Goal: Use online tool/utility: Use online tool/utility

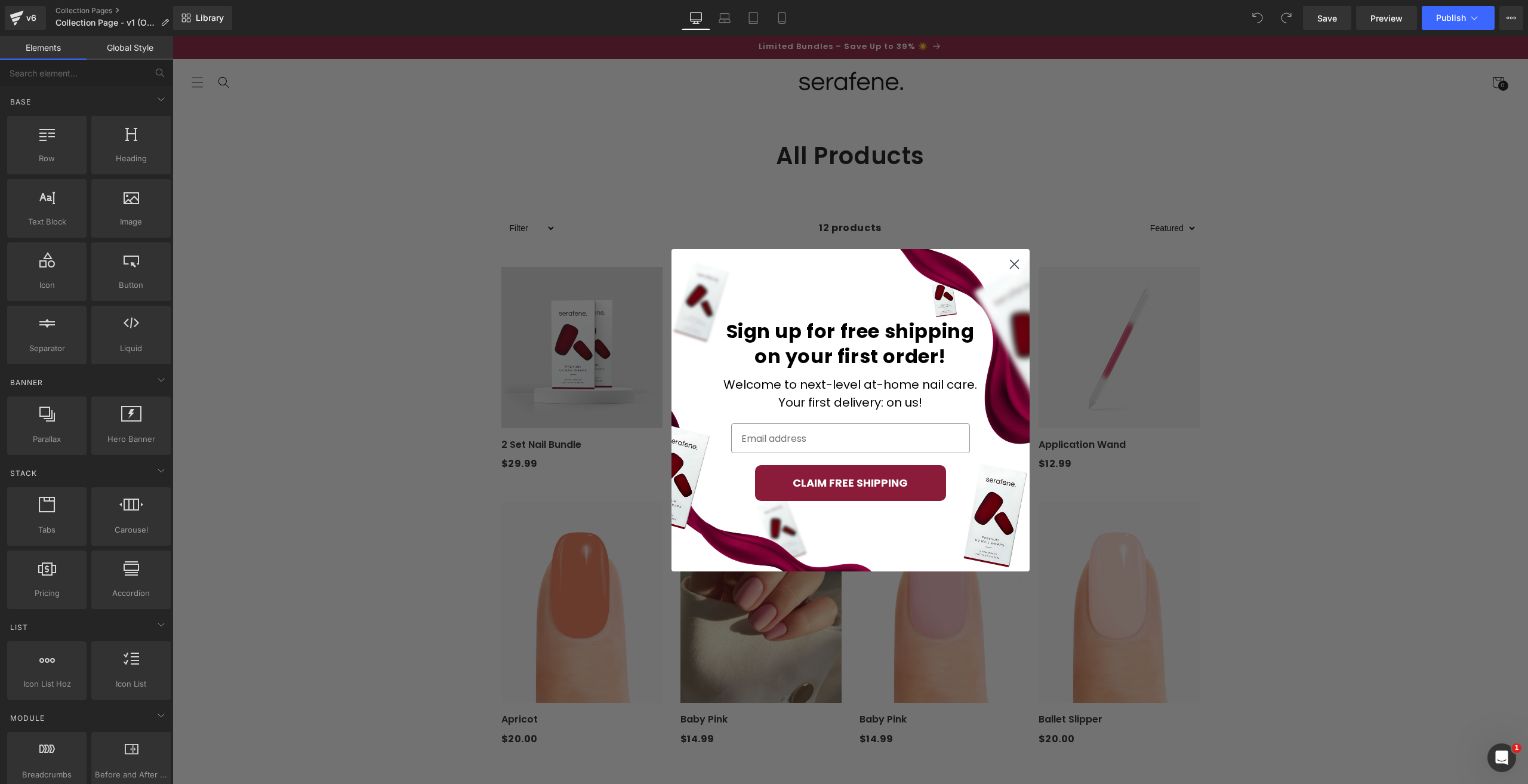
click at [658, 159] on div "Close dialog Sign up for free shipping on your first order! Welcome to next-lev…" at bounding box center [850, 410] width 1356 height 748
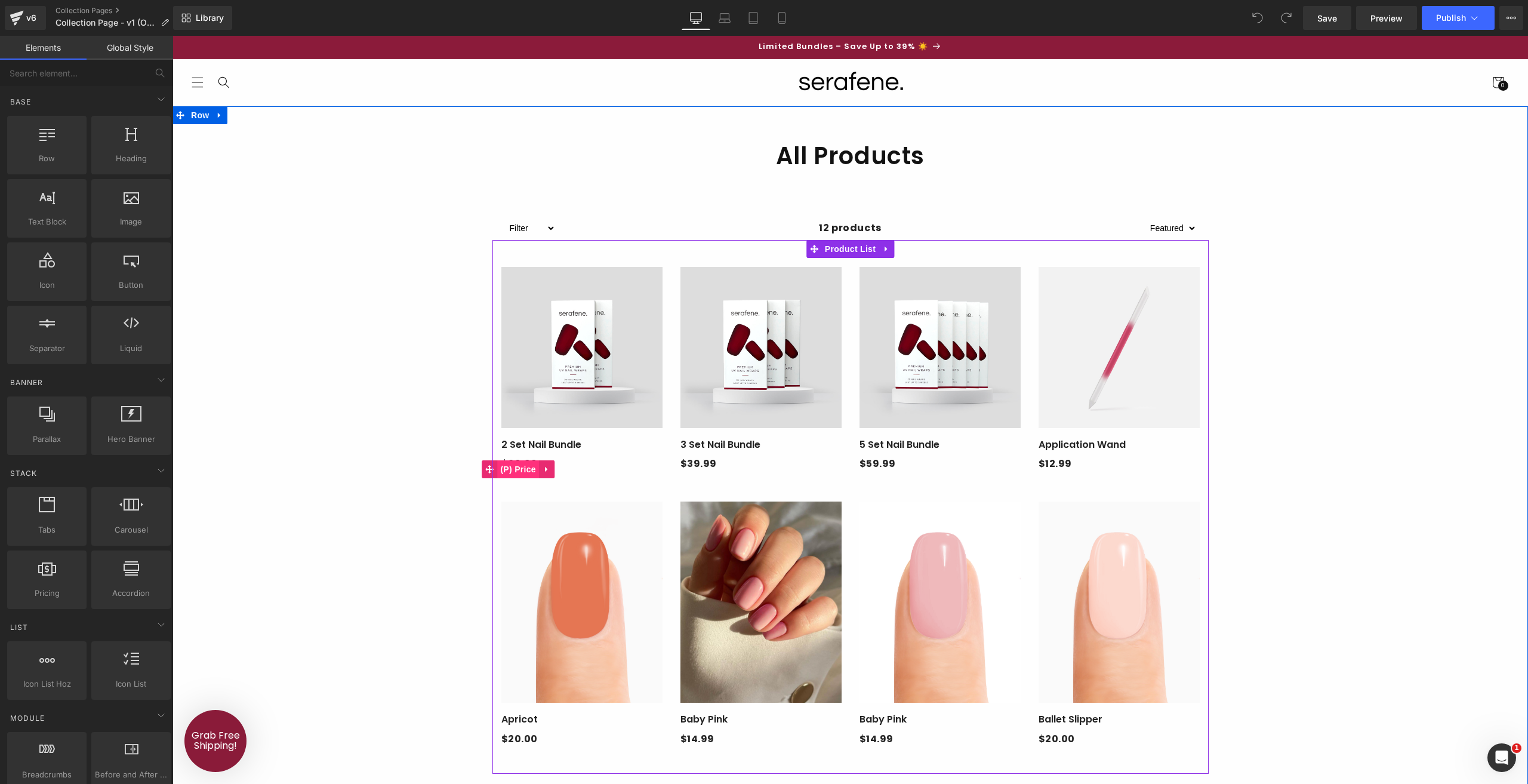
click at [529, 462] on span "(P) Price" at bounding box center [518, 469] width 42 height 18
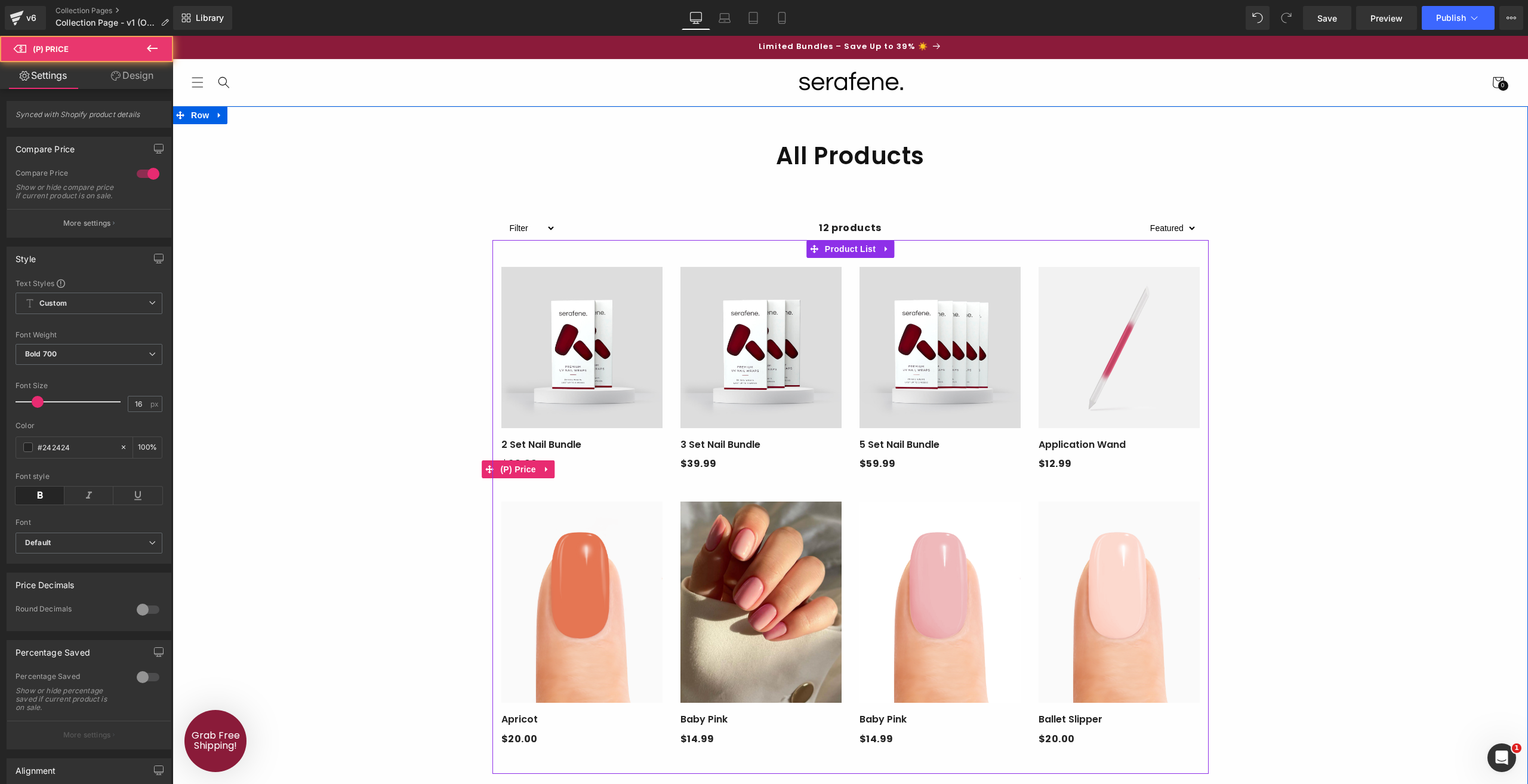
click at [579, 458] on div "$29.99 $0" at bounding box center [582, 470] width 161 height 28
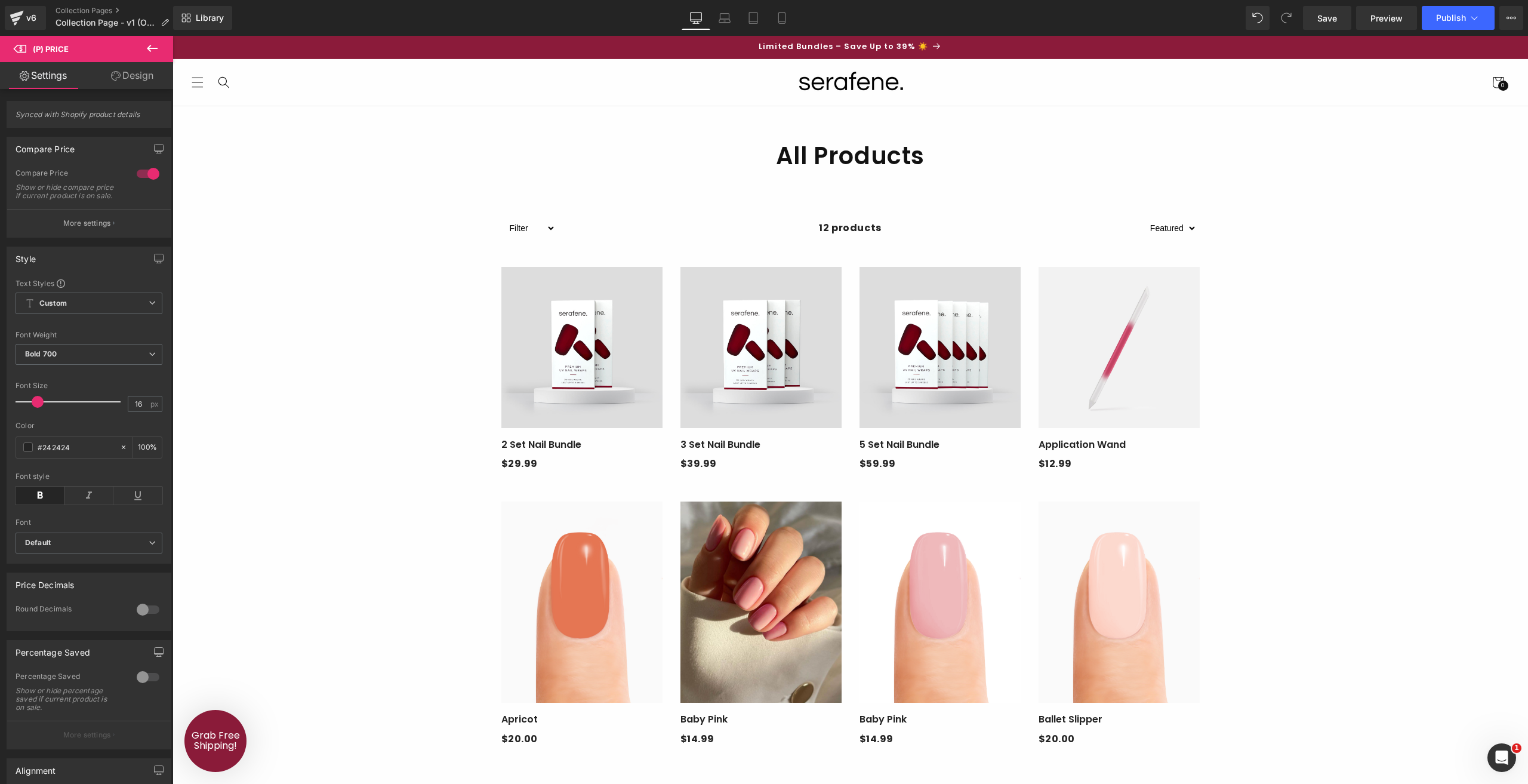
click at [153, 56] on button at bounding box center [152, 49] width 42 height 26
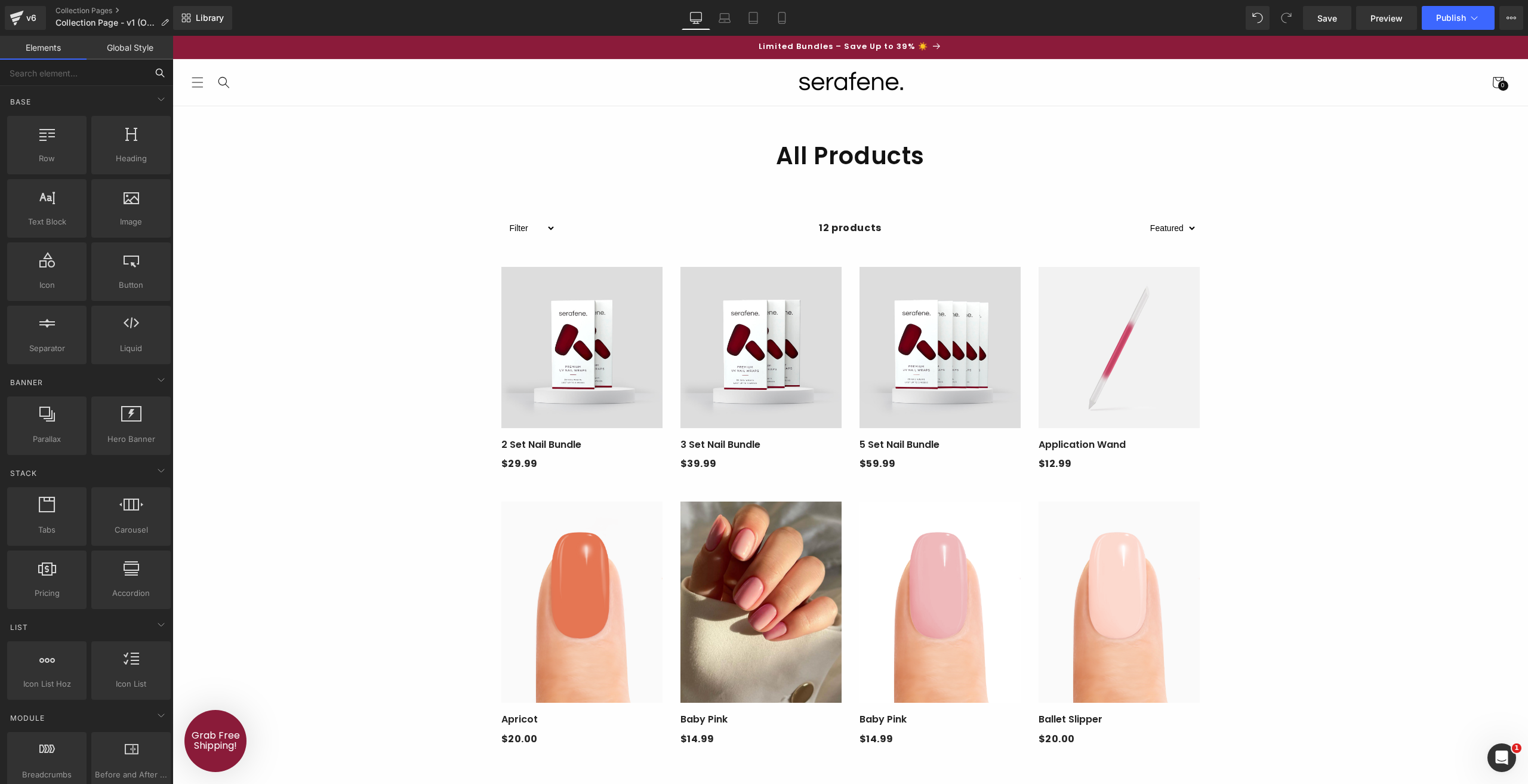
click at [108, 76] on input "text" at bounding box center [73, 73] width 147 height 26
click at [107, 76] on input "text" at bounding box center [73, 73] width 147 height 26
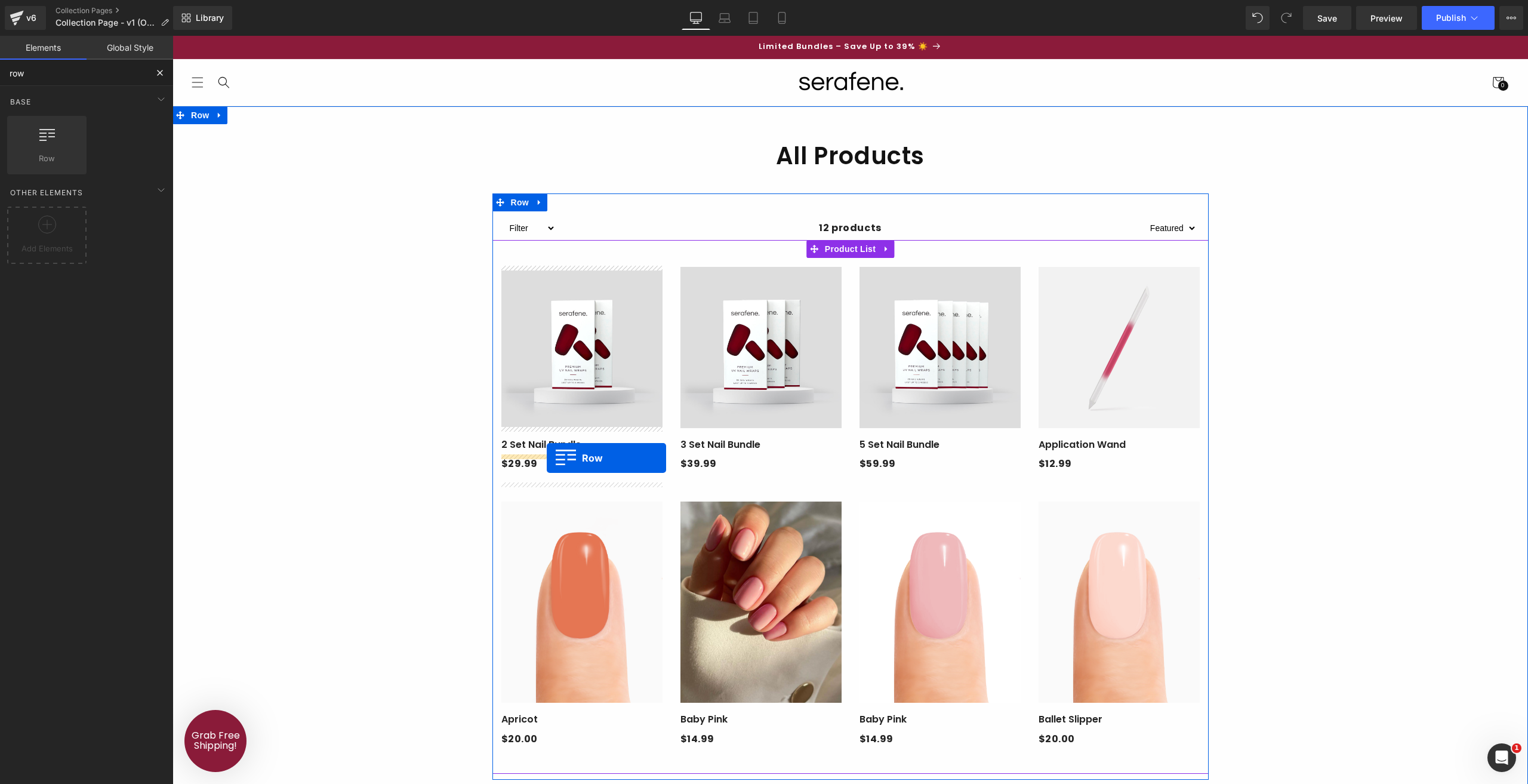
drag, startPoint x: 234, startPoint y: 195, endPoint x: 547, endPoint y: 458, distance: 408.8
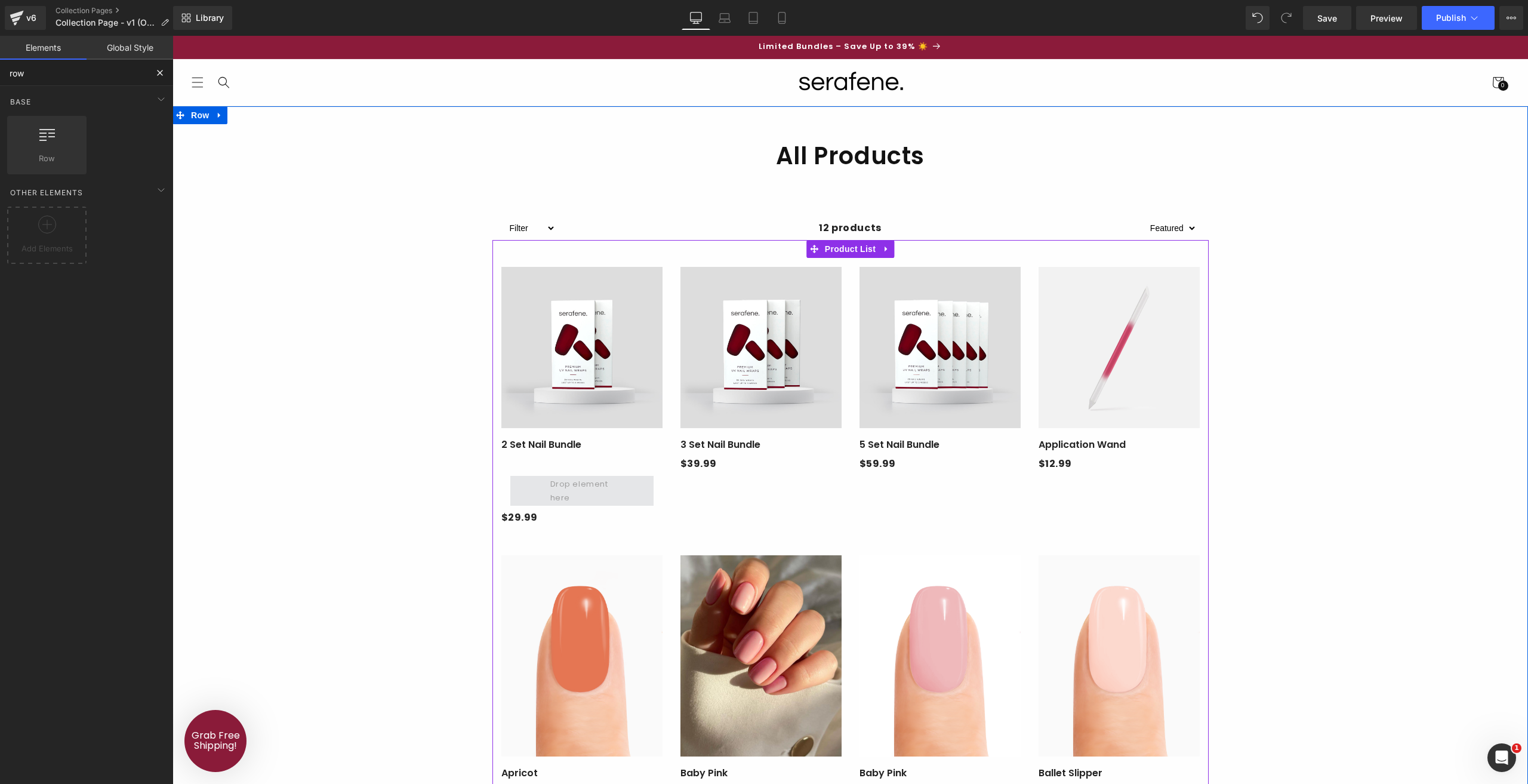
type input "row"
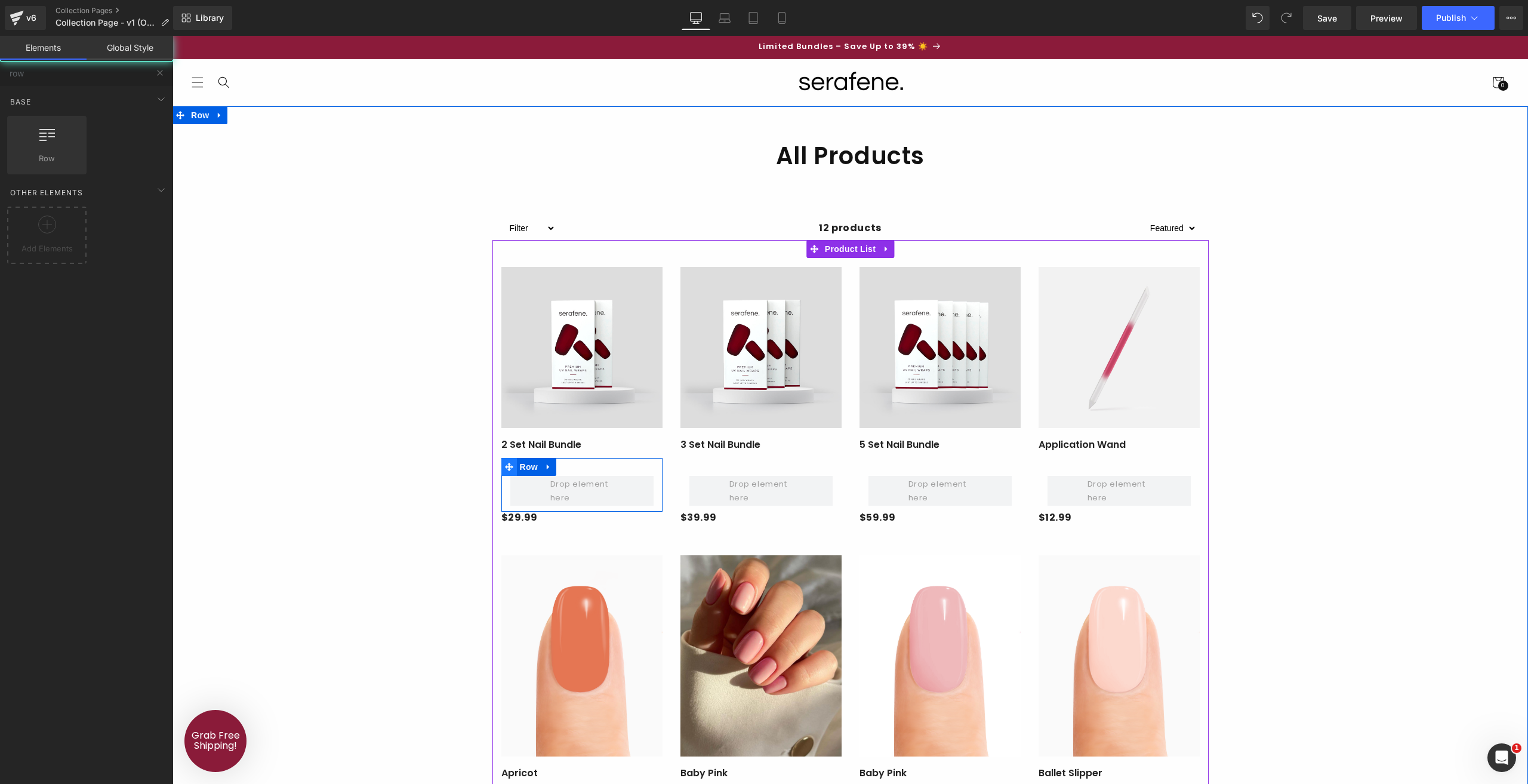
drag, startPoint x: 567, startPoint y: 494, endPoint x: 502, endPoint y: 473, distance: 68.3
click at [567, 494] on span at bounding box center [582, 490] width 71 height 34
click at [574, 498] on span at bounding box center [582, 490] width 71 height 34
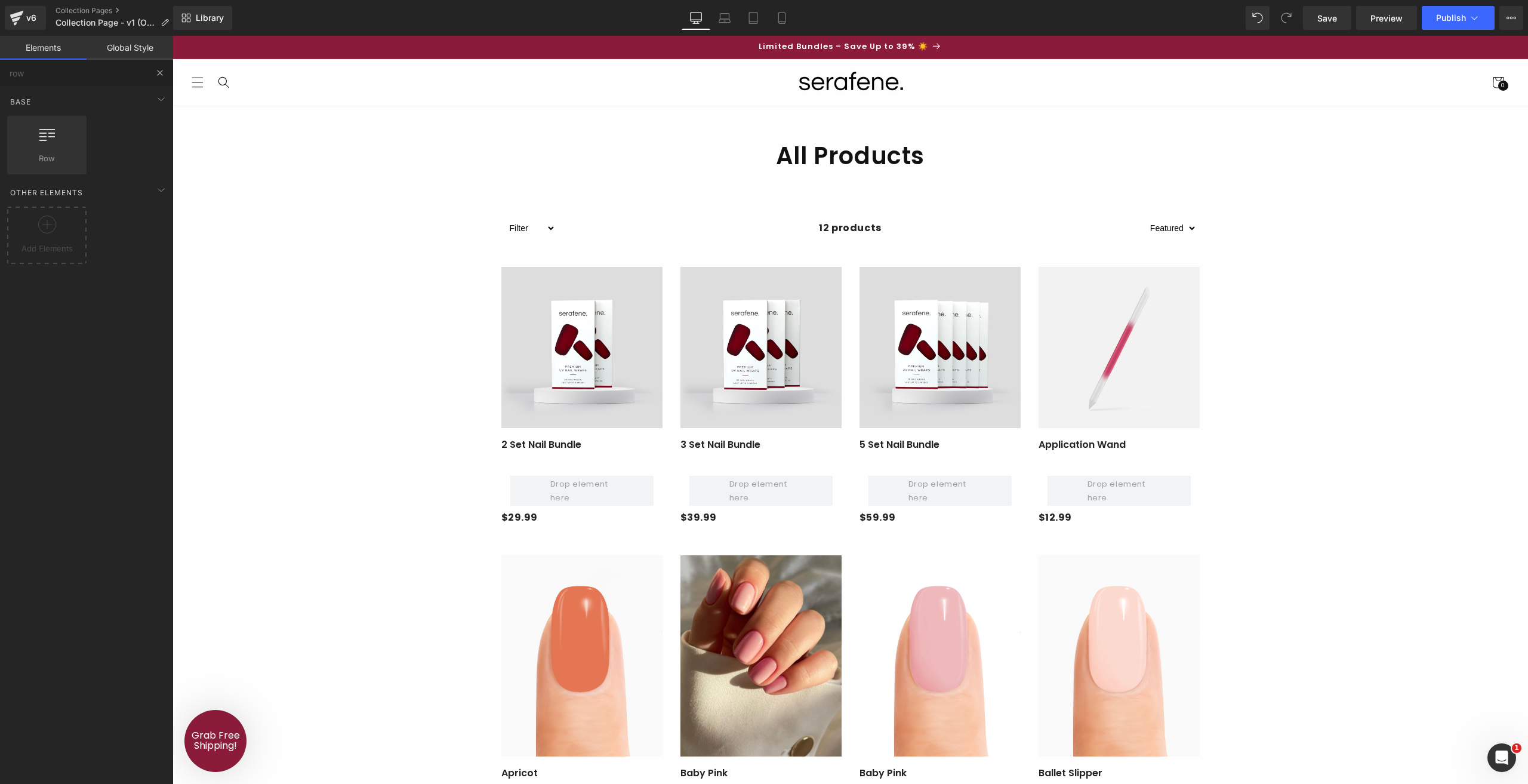
click at [153, 73] on button at bounding box center [160, 73] width 26 height 26
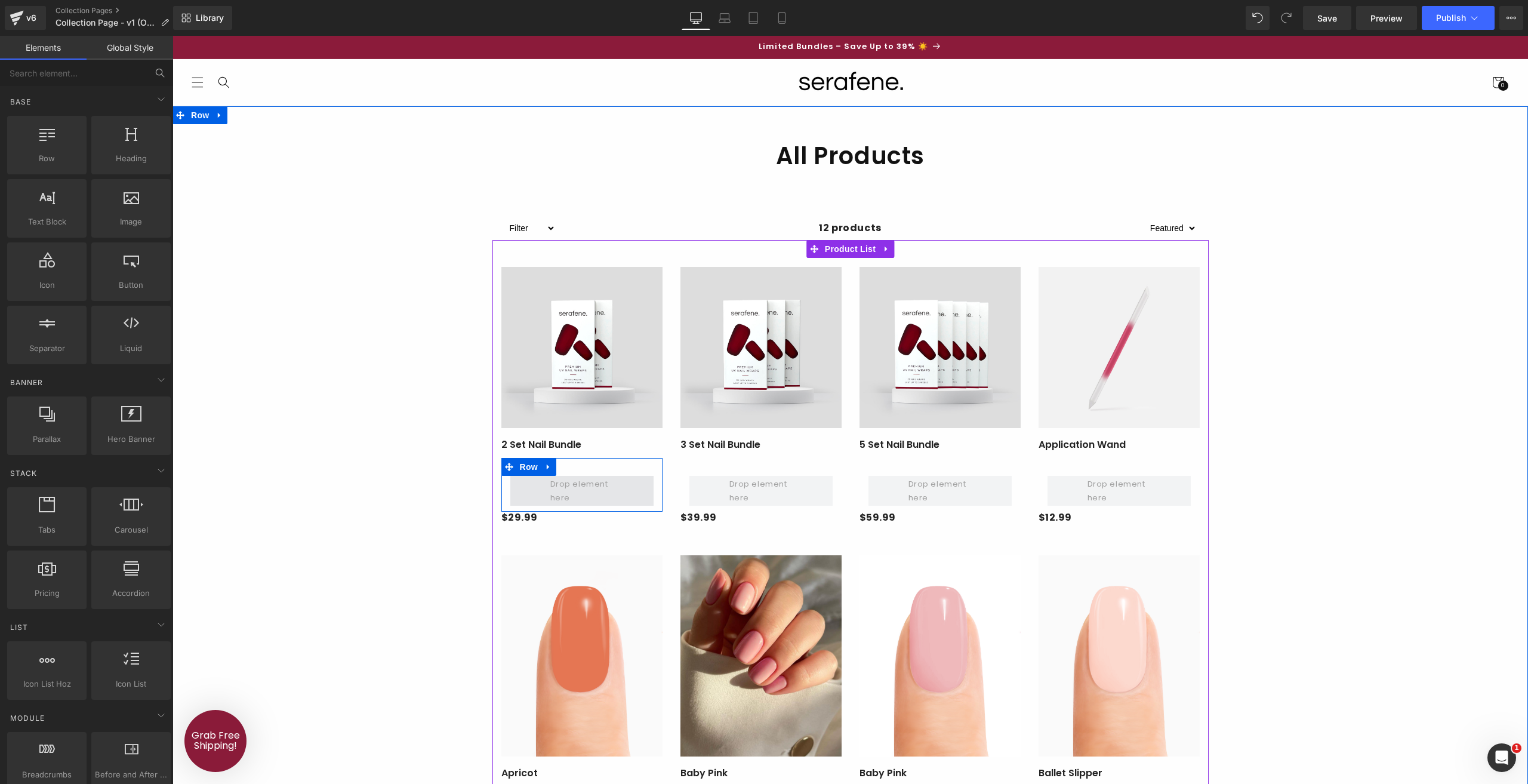
click at [569, 486] on span at bounding box center [582, 490] width 71 height 34
click at [573, 489] on span at bounding box center [582, 490] width 71 height 34
click at [738, 500] on span at bounding box center [761, 490] width 71 height 34
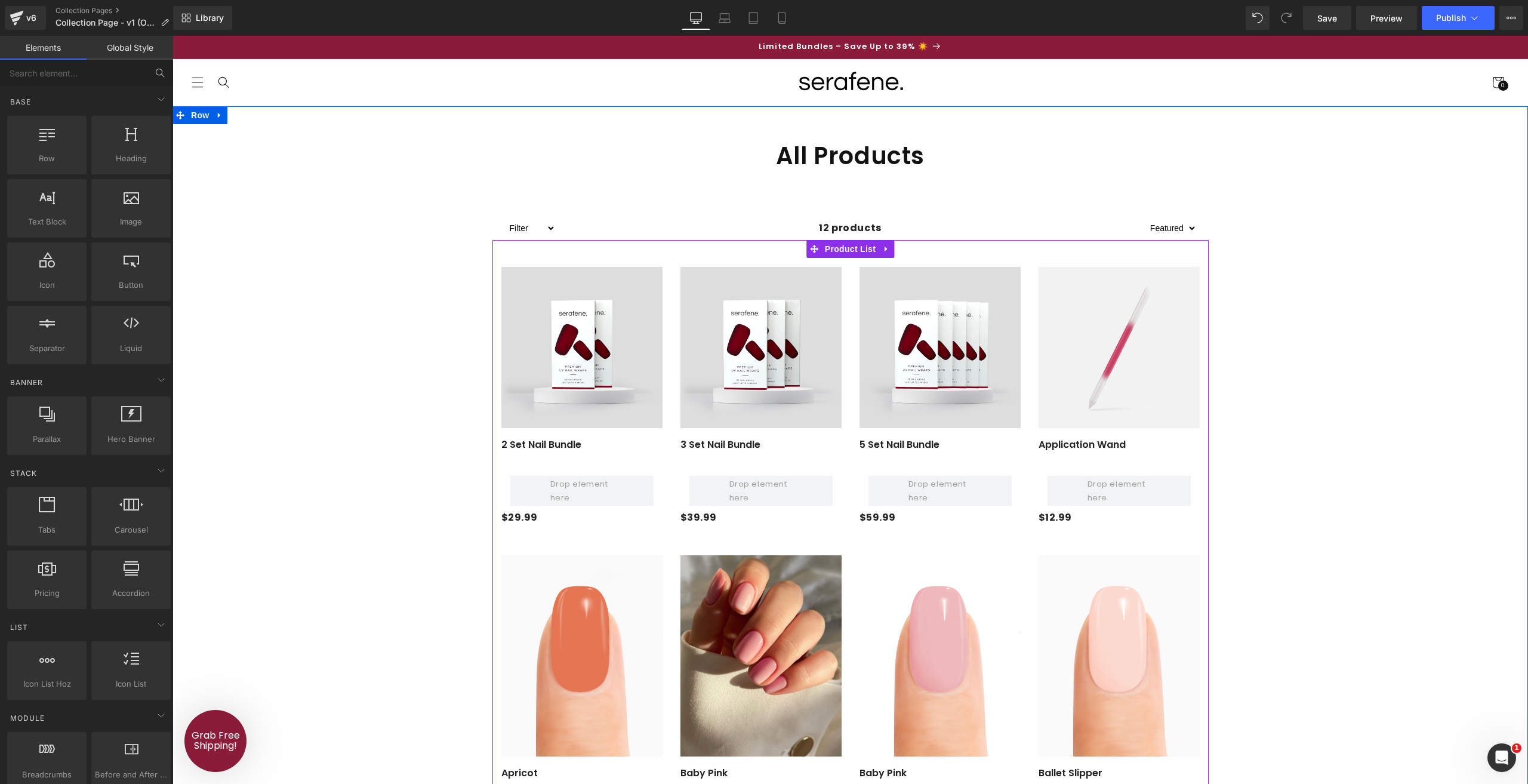
click at [630, 404] on img at bounding box center [582, 348] width 161 height 161
click at [591, 483] on span at bounding box center [582, 490] width 71 height 34
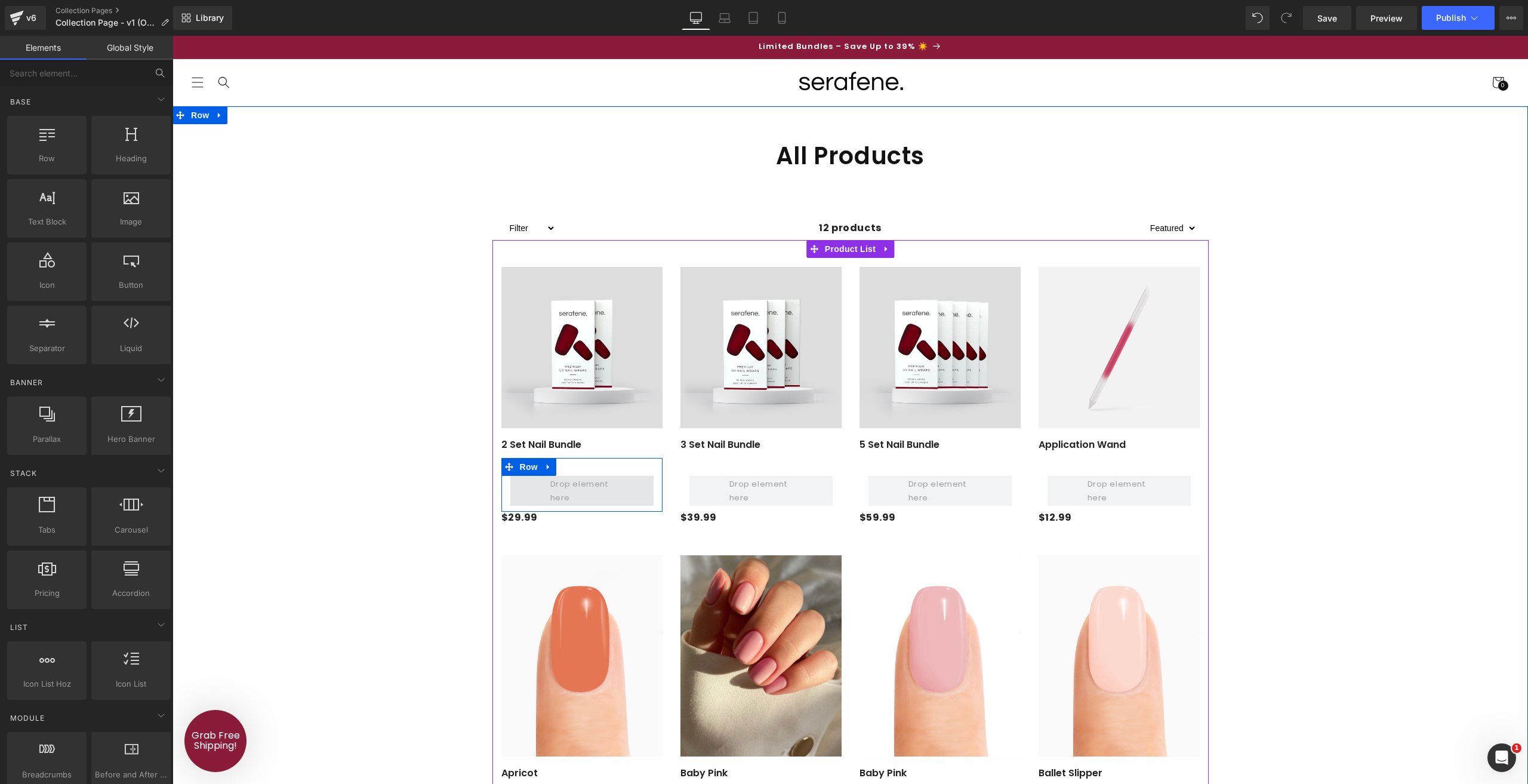
click at [591, 483] on span at bounding box center [582, 490] width 71 height 34
click at [548, 468] on icon at bounding box center [549, 466] width 9 height 9
click at [576, 470] on icon at bounding box center [580, 466] width 9 height 9
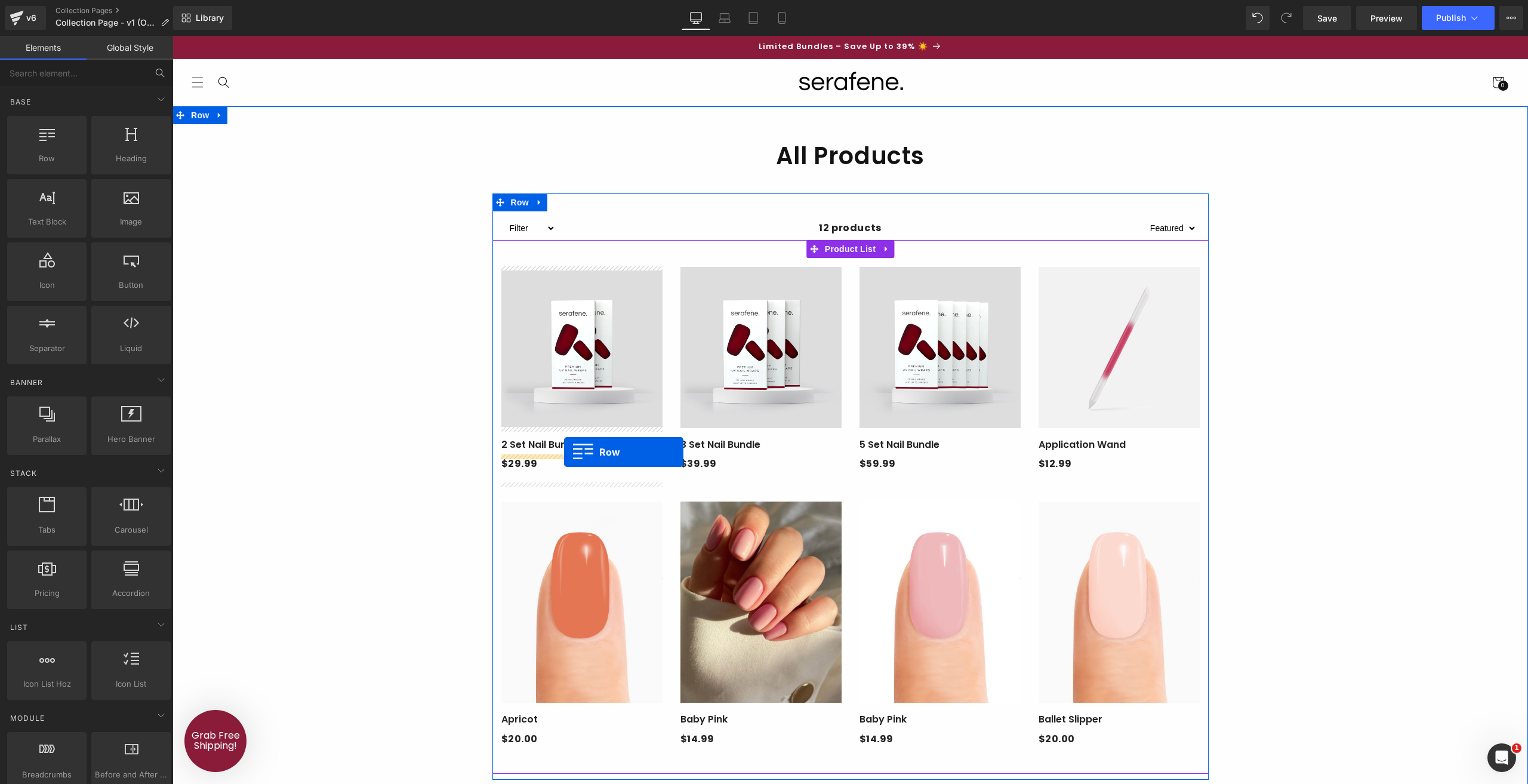
drag, startPoint x: 237, startPoint y: 178, endPoint x: 564, endPoint y: 452, distance: 426.6
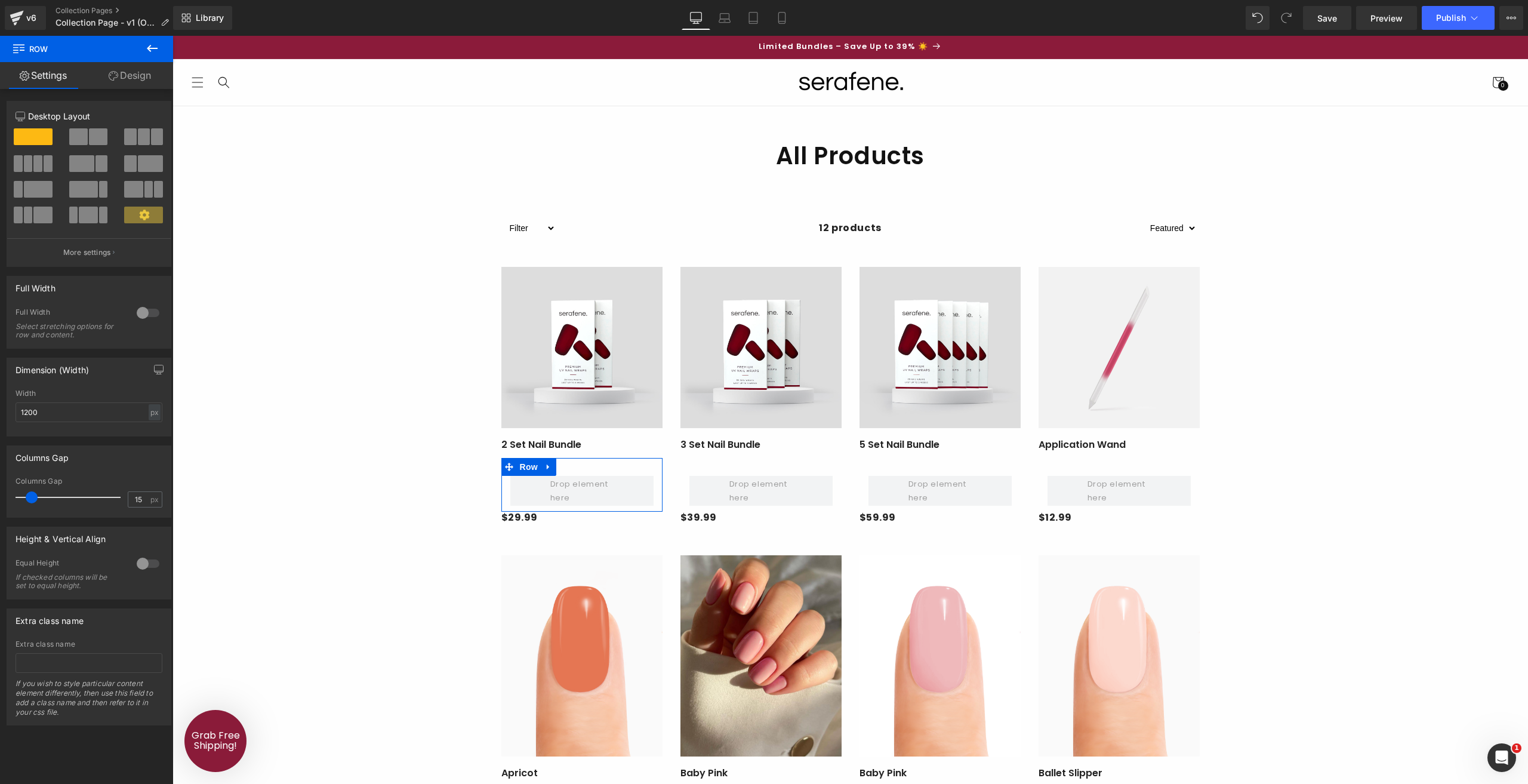
click at [90, 130] on span at bounding box center [98, 137] width 18 height 17
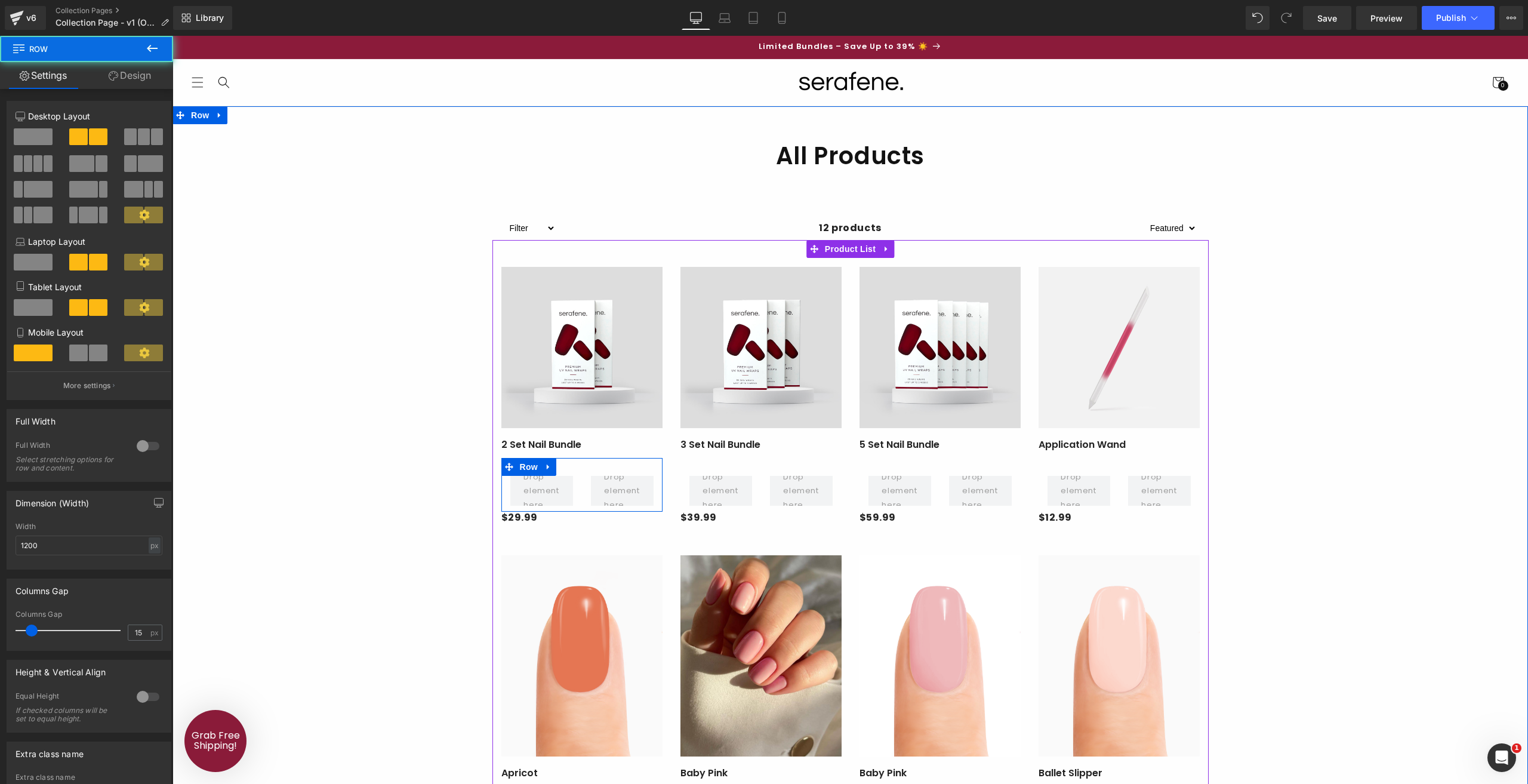
click at [575, 494] on div at bounding box center [542, 490] width 81 height 30
click at [556, 516] on div "$29.99 $0" at bounding box center [582, 523] width 161 height 28
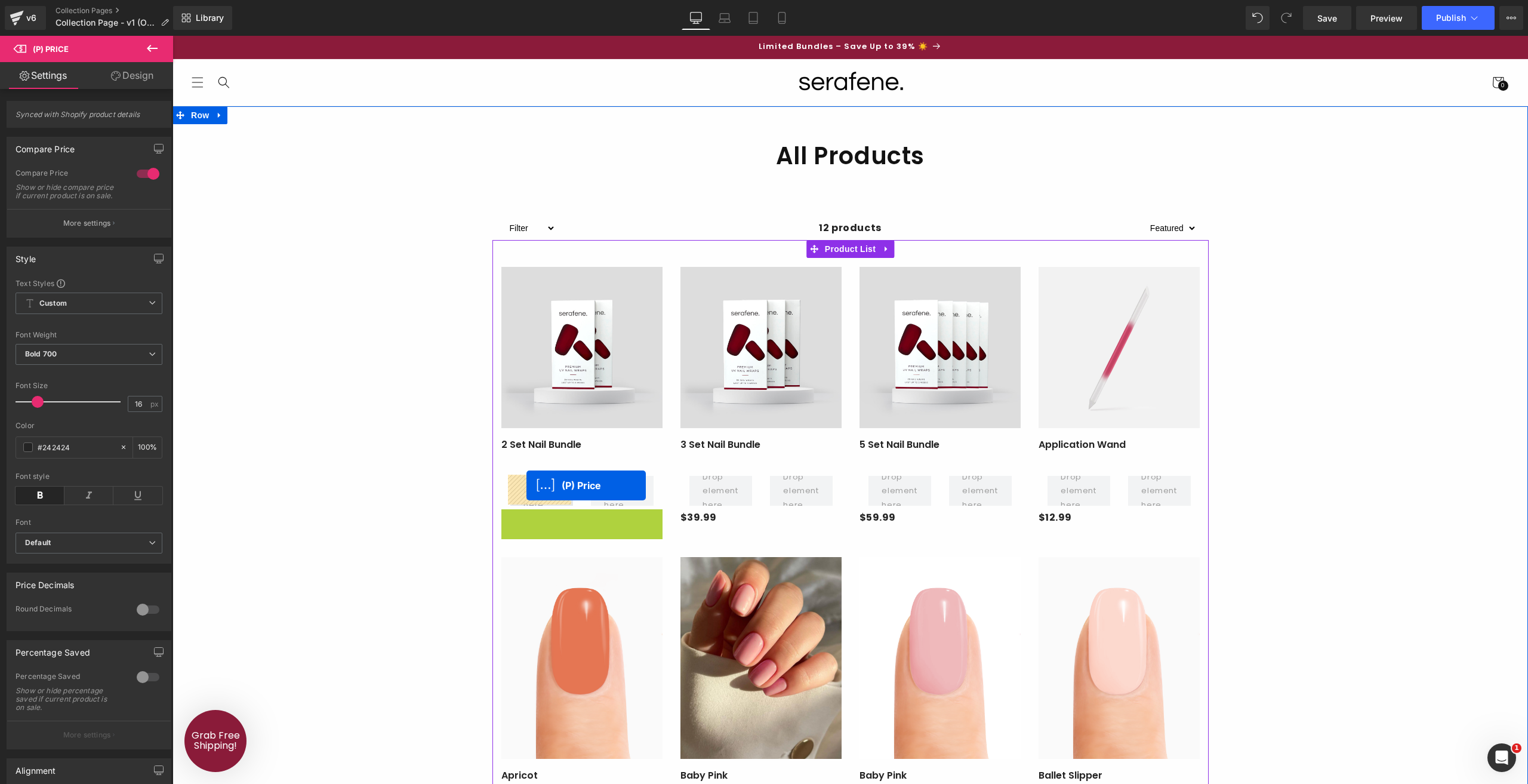
drag, startPoint x: 514, startPoint y: 518, endPoint x: 527, endPoint y: 486, distance: 34.5
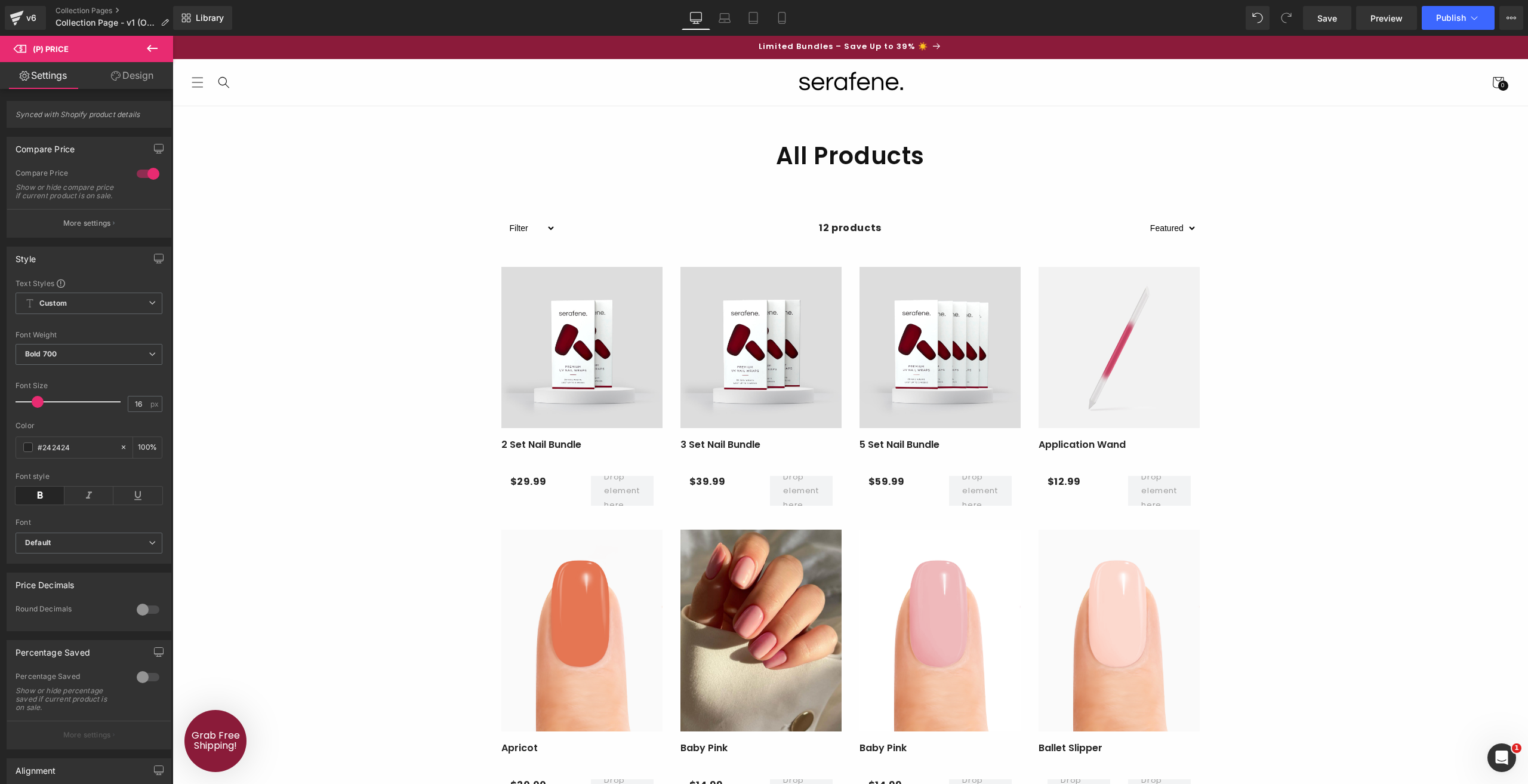
click at [146, 52] on icon at bounding box center [152, 48] width 14 height 14
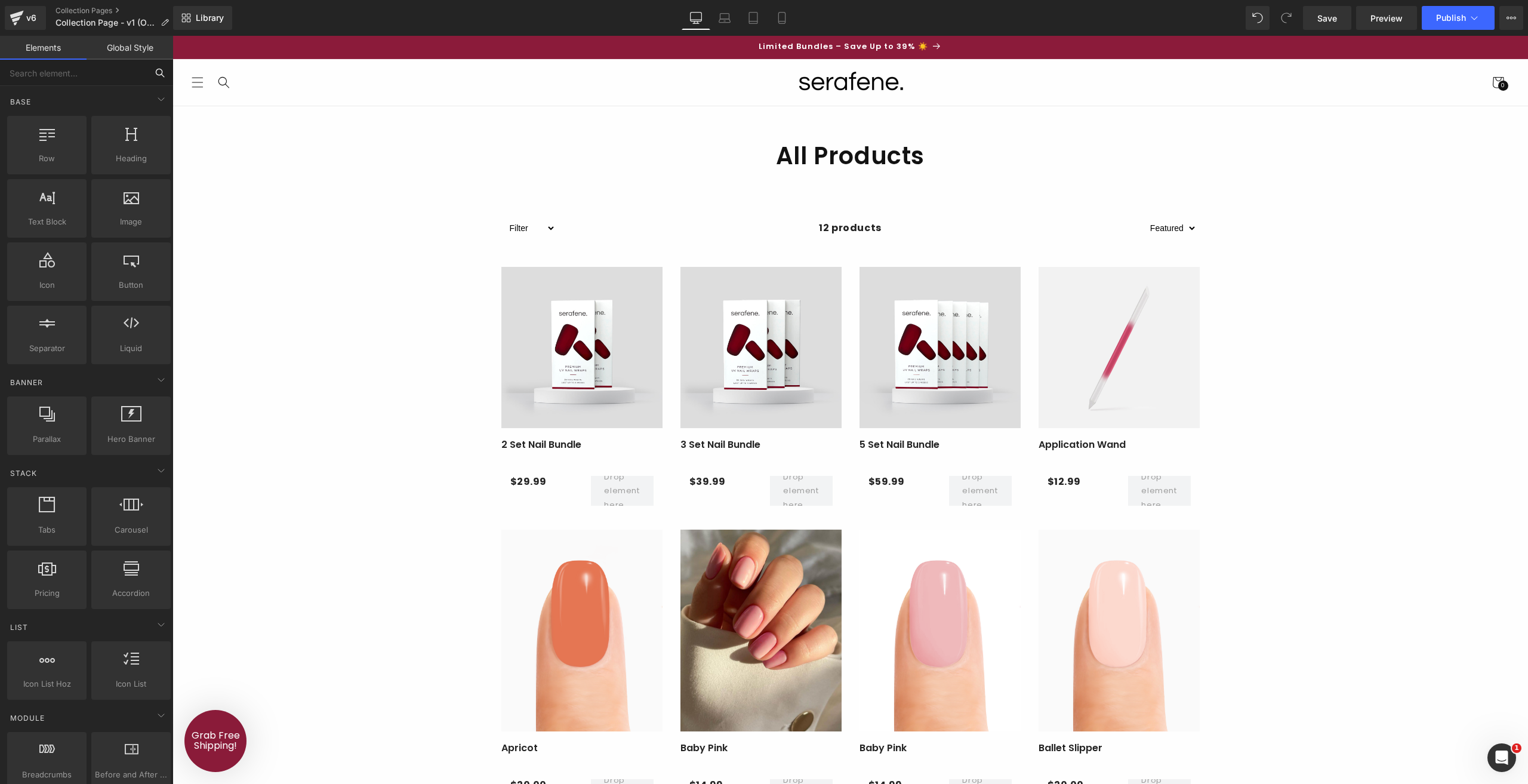
click at [112, 78] on input "text" at bounding box center [73, 73] width 147 height 26
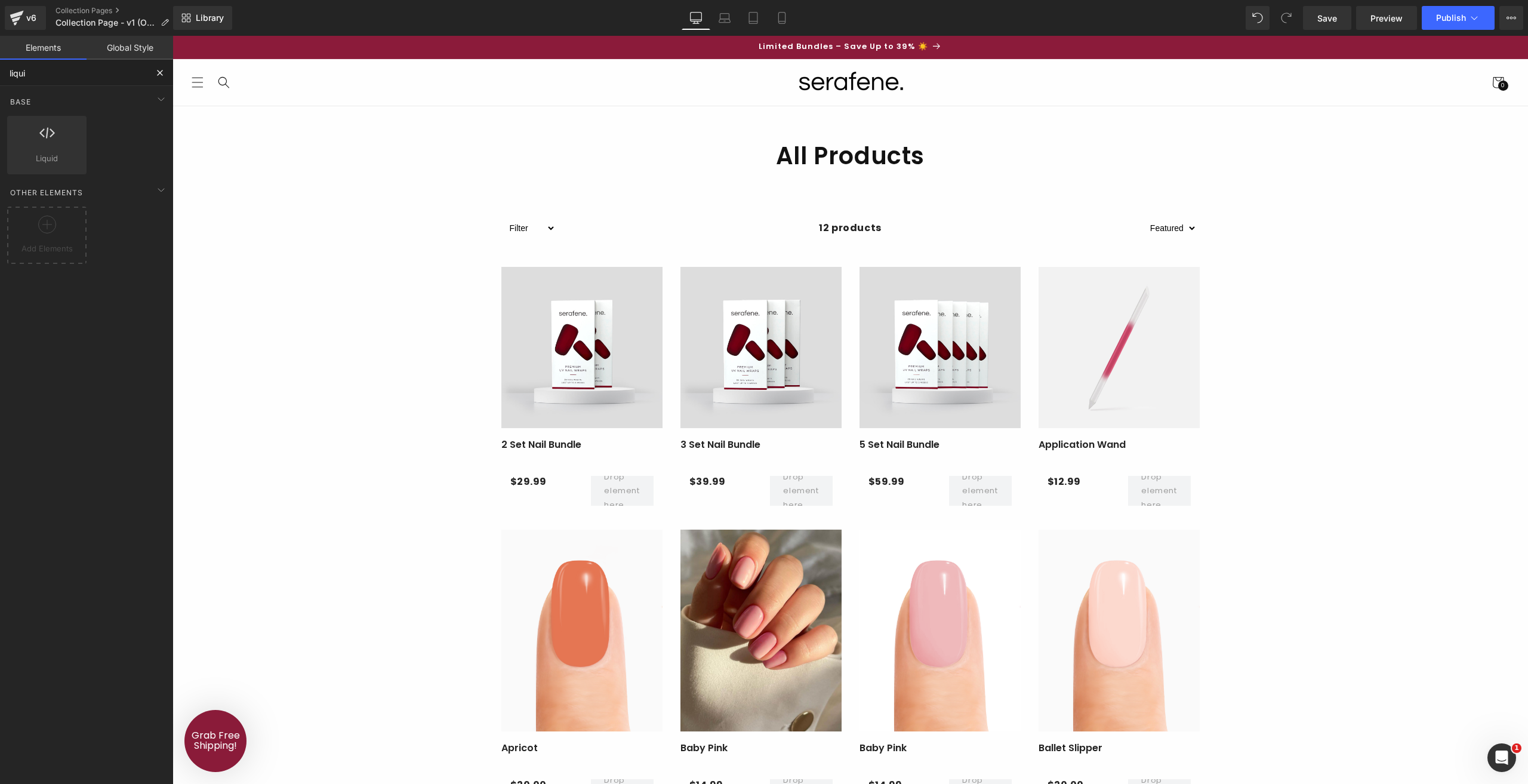
type input "liquid"
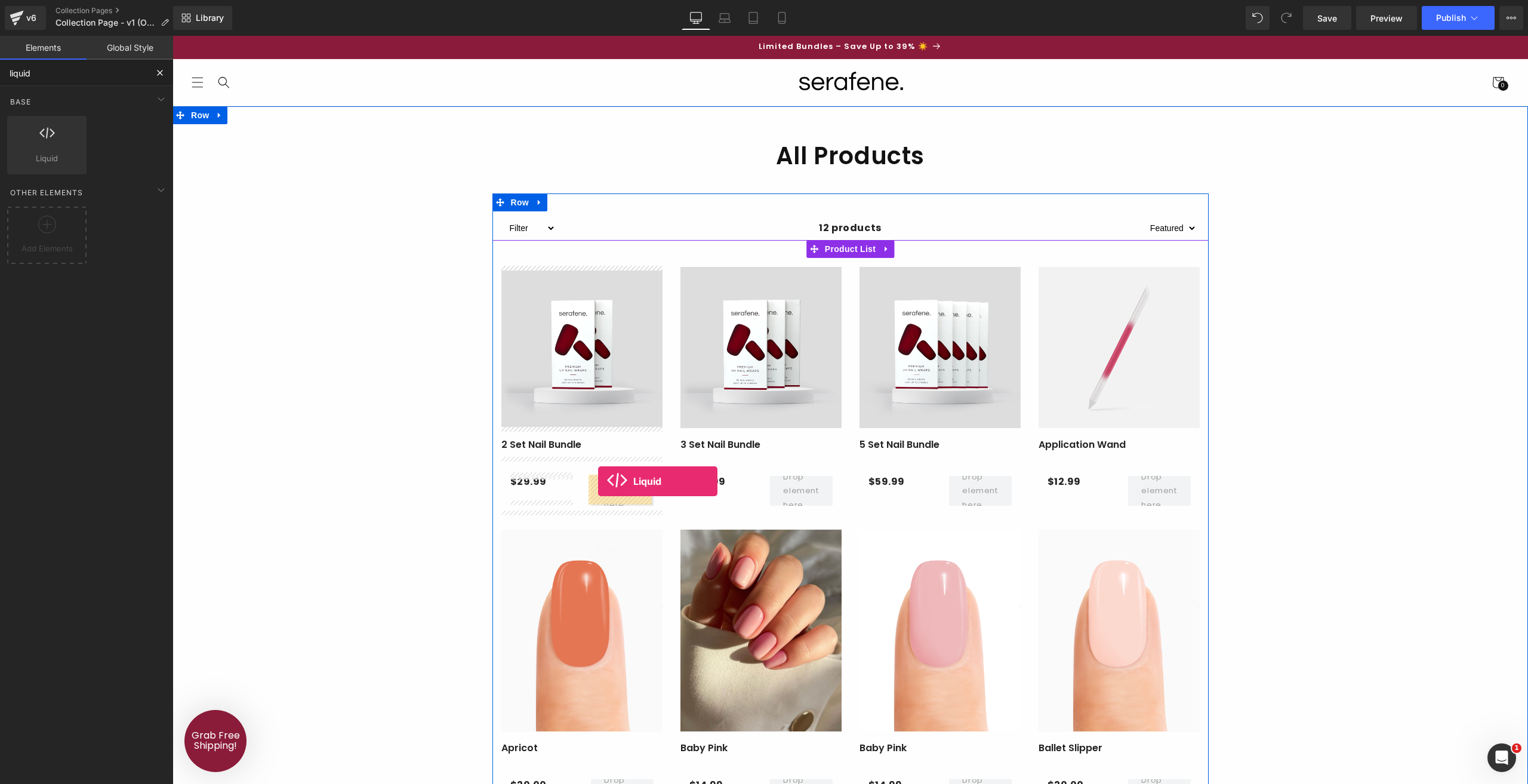
drag, startPoint x: 248, startPoint y: 190, endPoint x: 598, endPoint y: 481, distance: 455.2
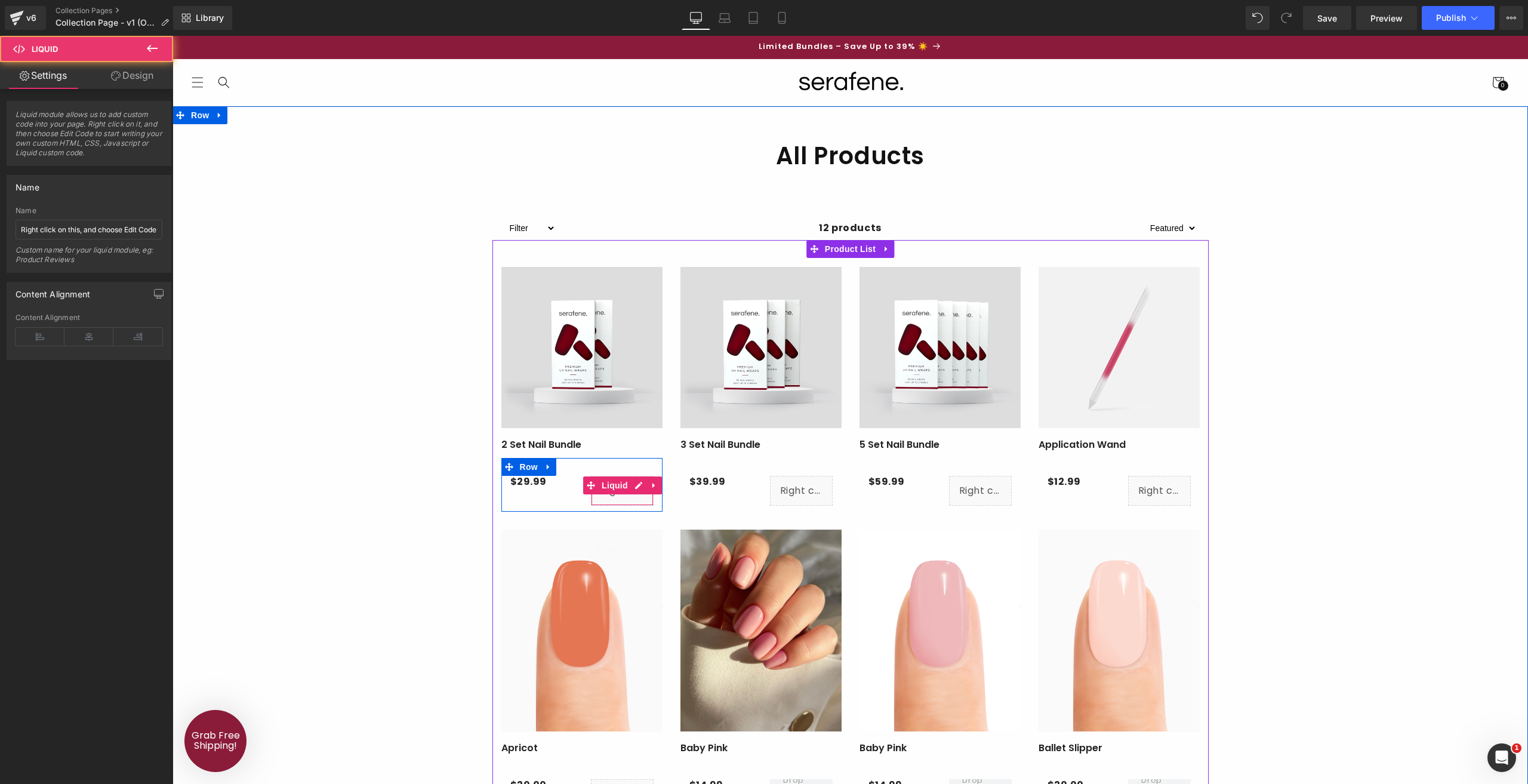
click at [633, 479] on div "Liquid" at bounding box center [622, 490] width 63 height 30
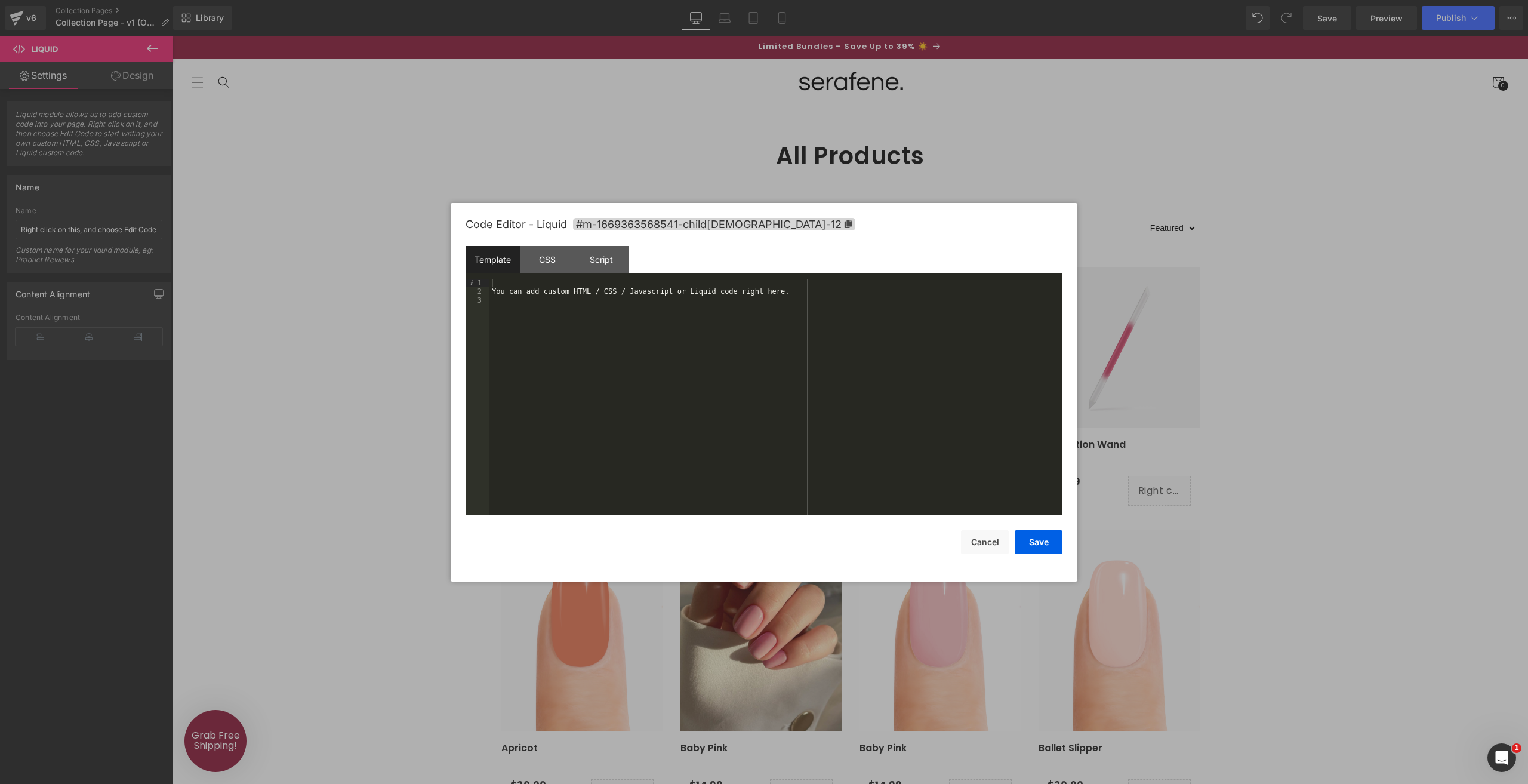
click at [628, 303] on div "You can add custom HTML / CSS / Javascript or Liquid code right here." at bounding box center [775, 406] width 573 height 254
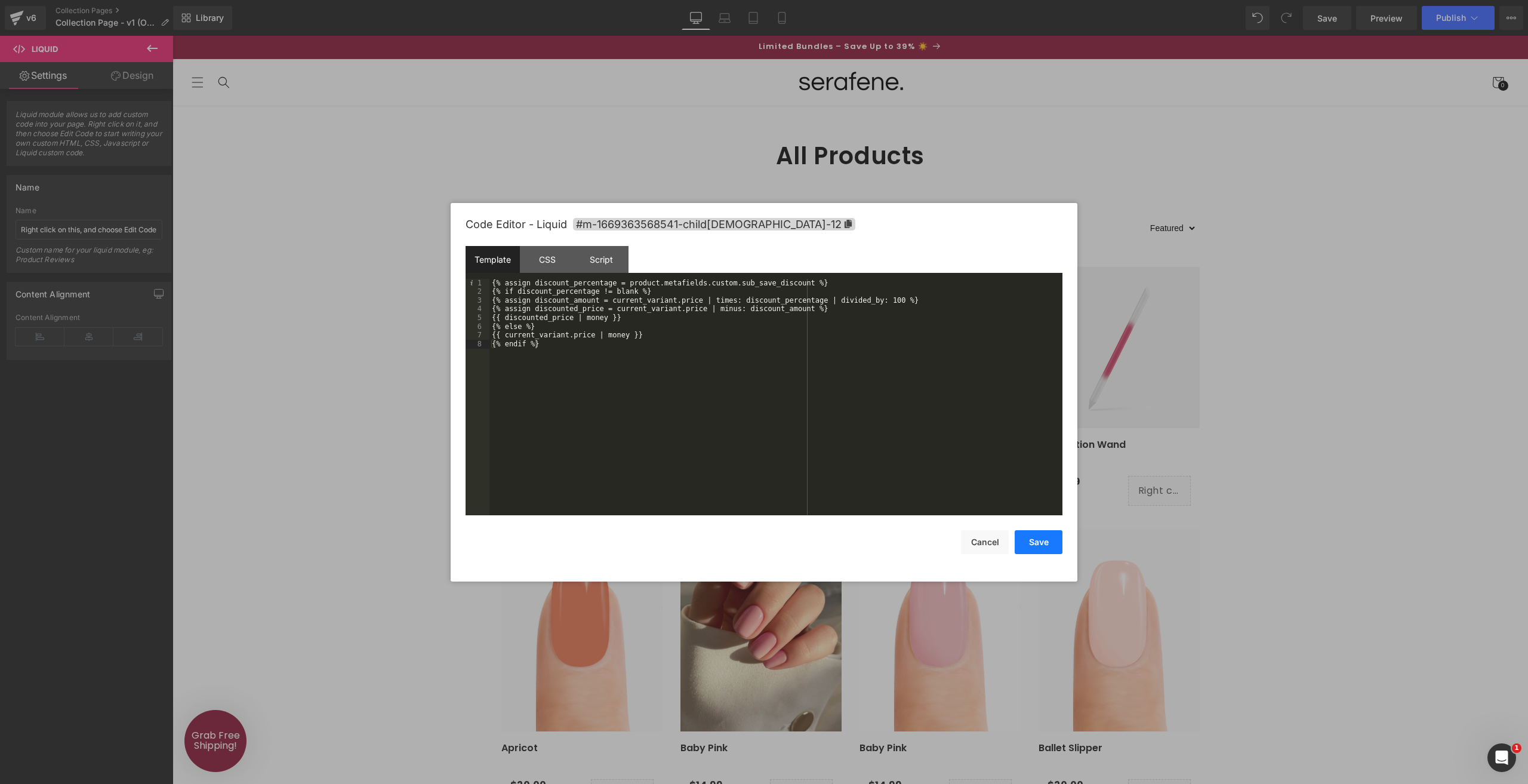
drag, startPoint x: 1036, startPoint y: 539, endPoint x: 799, endPoint y: 476, distance: 245.2
click at [1036, 539] on button "Save" at bounding box center [1039, 542] width 48 height 24
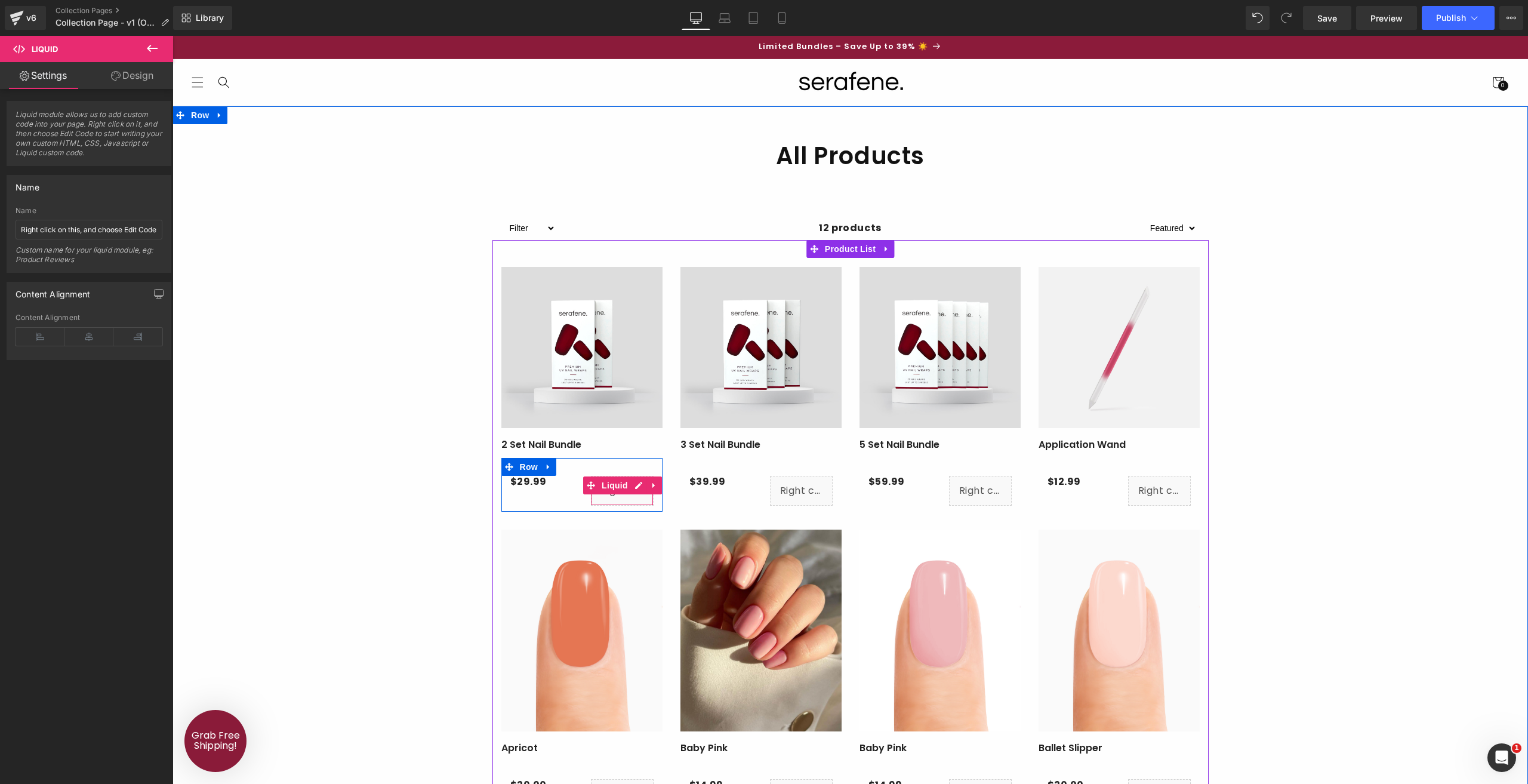
click at [596, 491] on span at bounding box center [591, 485] width 15 height 18
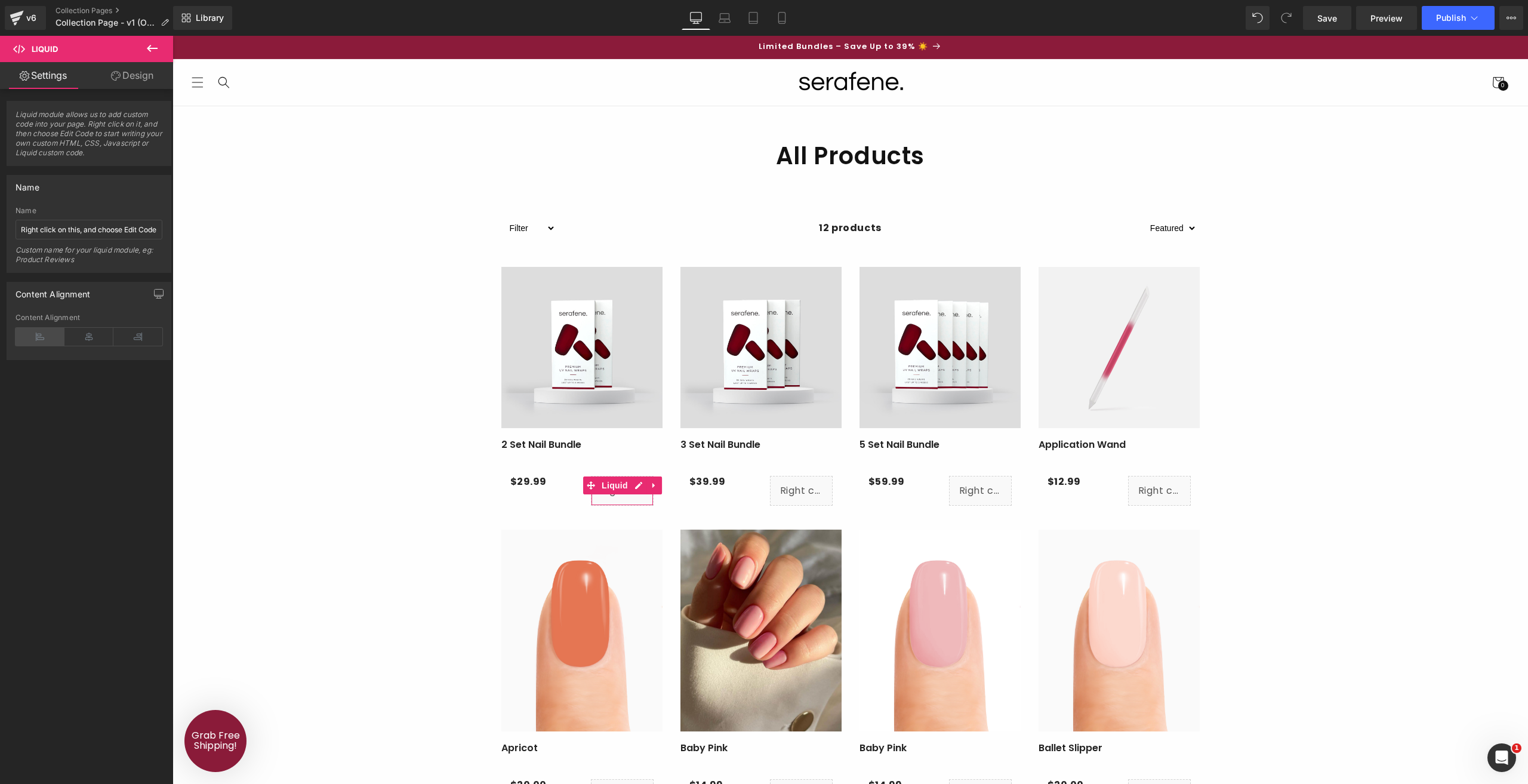
click at [44, 328] on icon at bounding box center [40, 337] width 49 height 18
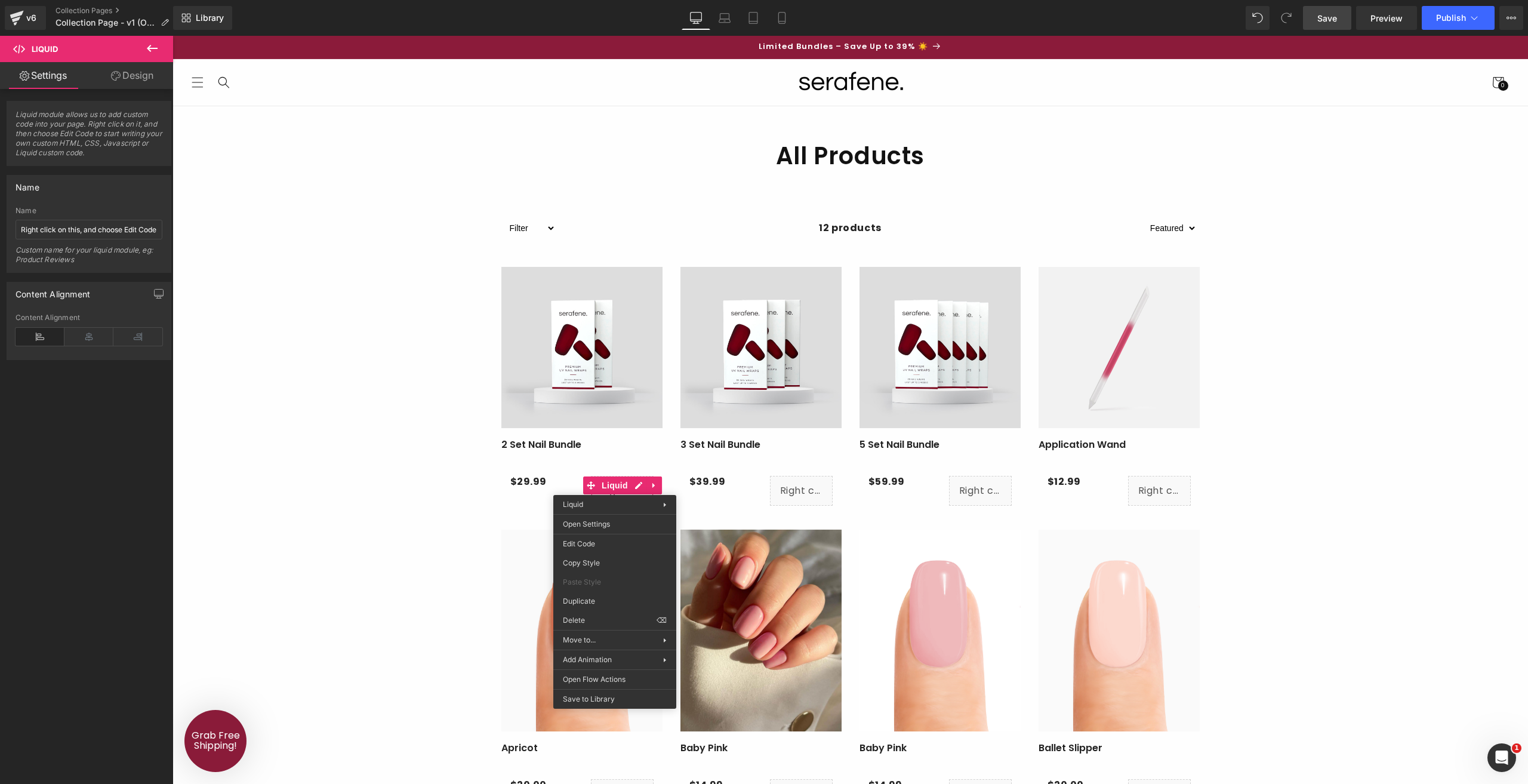
click at [1332, 20] on span "Save" at bounding box center [1327, 18] width 20 height 12
click at [1390, 18] on span "Preview" at bounding box center [1386, 18] width 32 height 12
